Goal: Information Seeking & Learning: Learn about a topic

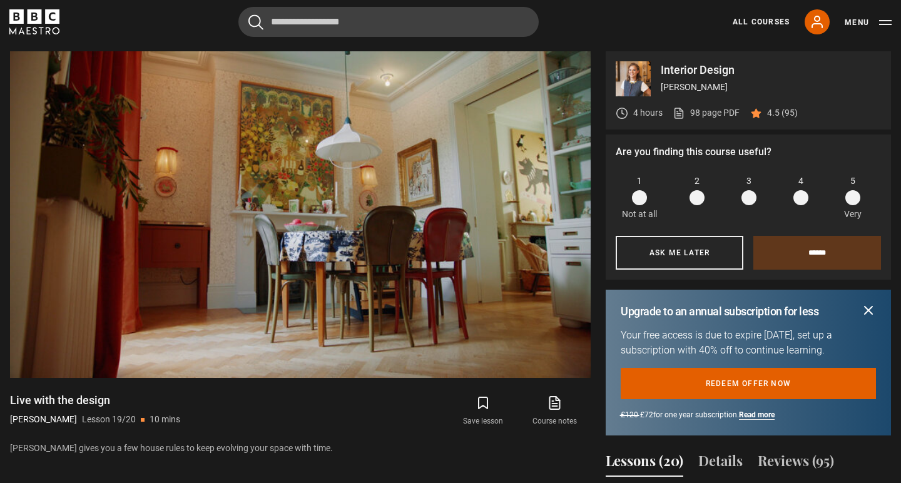
scroll to position [986, 0]
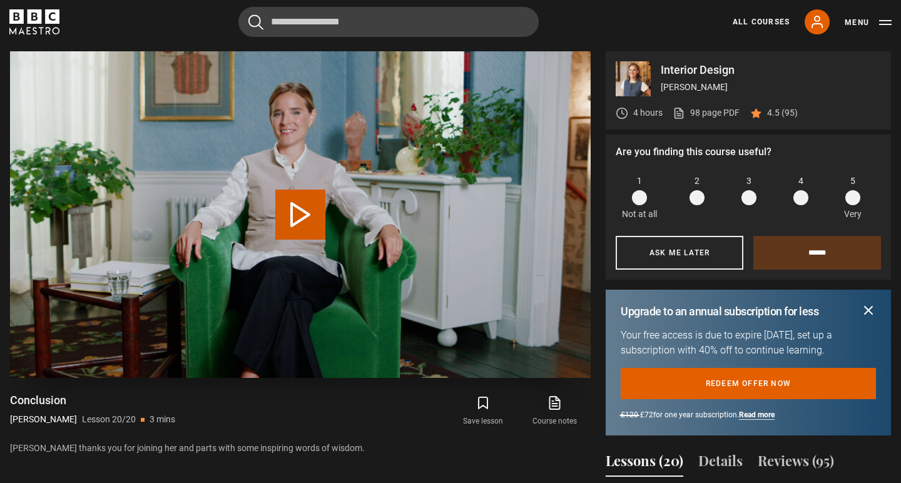
click at [307, 233] on button "Play Lesson Conclusion" at bounding box center [300, 215] width 50 height 50
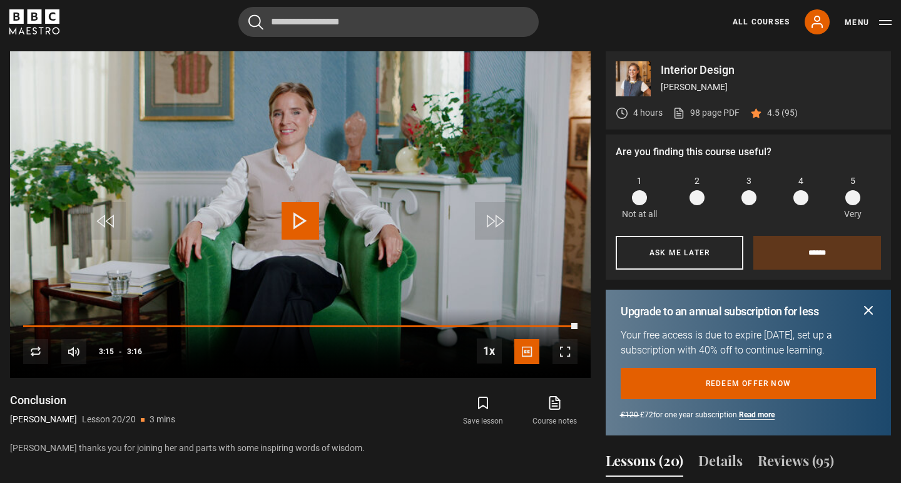
scroll to position [1277, 0]
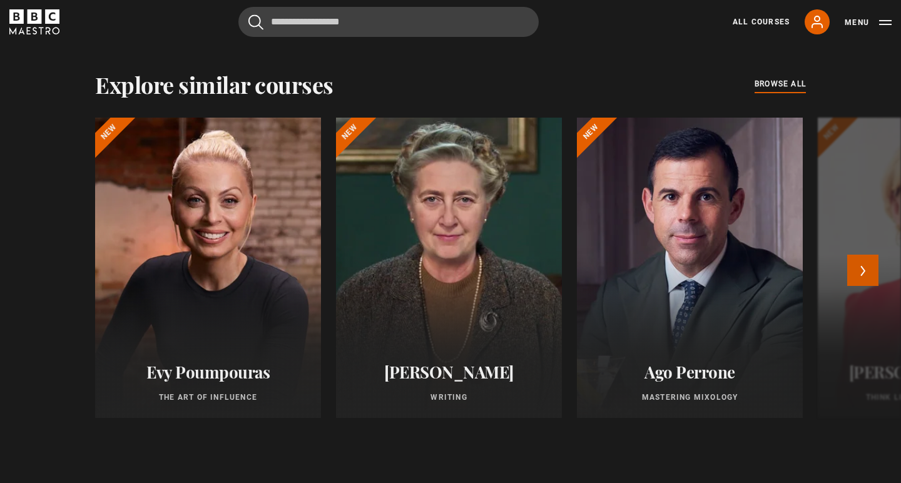
click at [870, 275] on button "Next" at bounding box center [862, 270] width 31 height 31
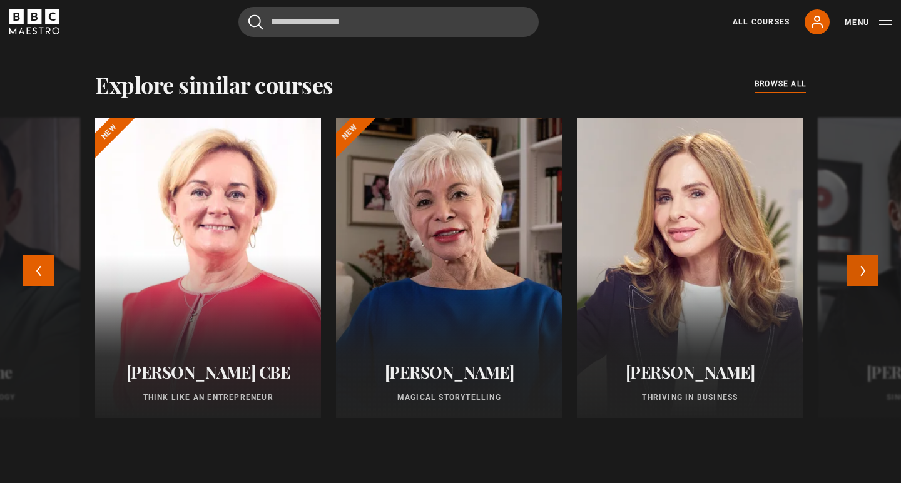
click at [869, 274] on button "Next" at bounding box center [862, 270] width 31 height 31
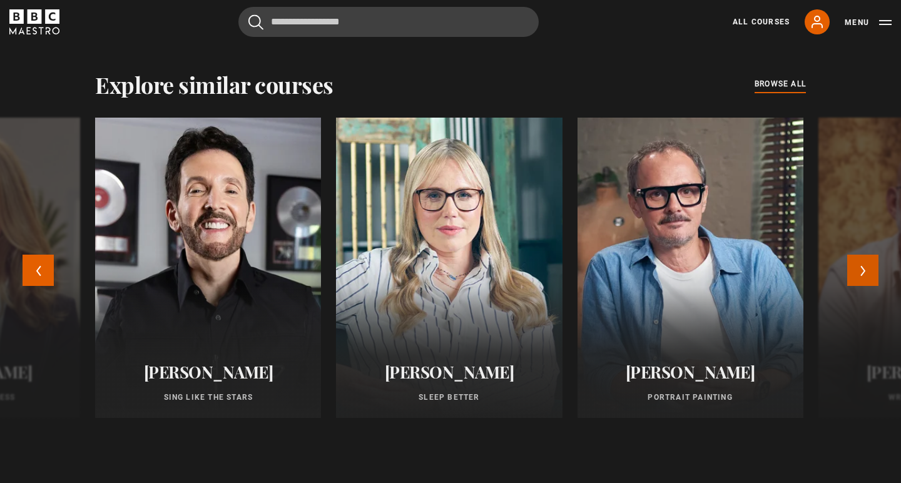
click at [869, 274] on button "Next" at bounding box center [862, 270] width 31 height 31
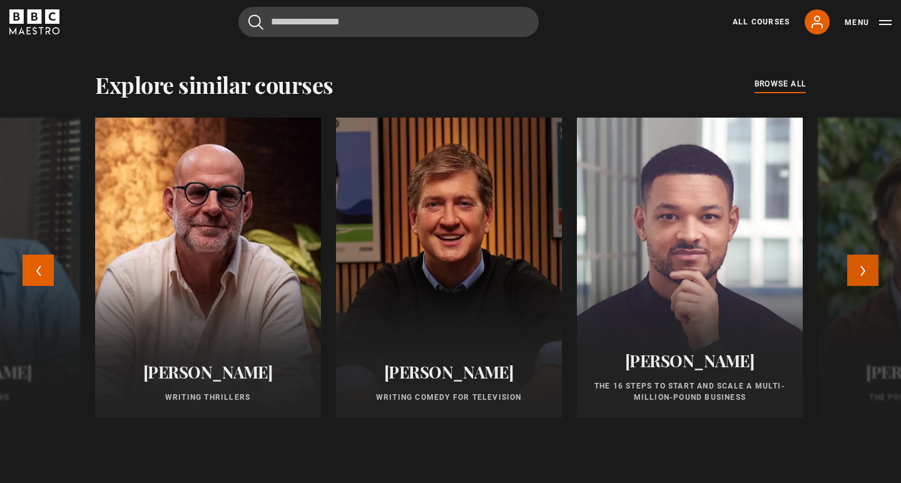
click at [865, 273] on button "Next" at bounding box center [862, 270] width 31 height 31
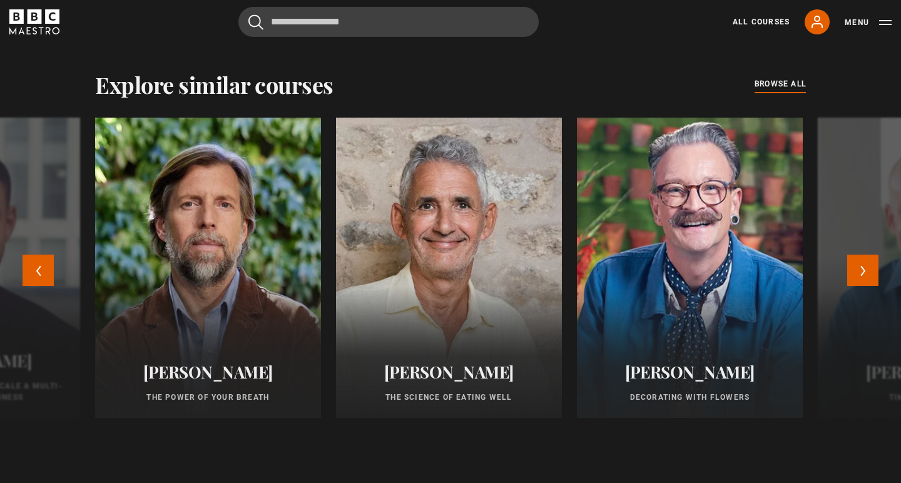
click at [746, 260] on div at bounding box center [690, 268] width 248 height 330
